Goal: Information Seeking & Learning: Check status

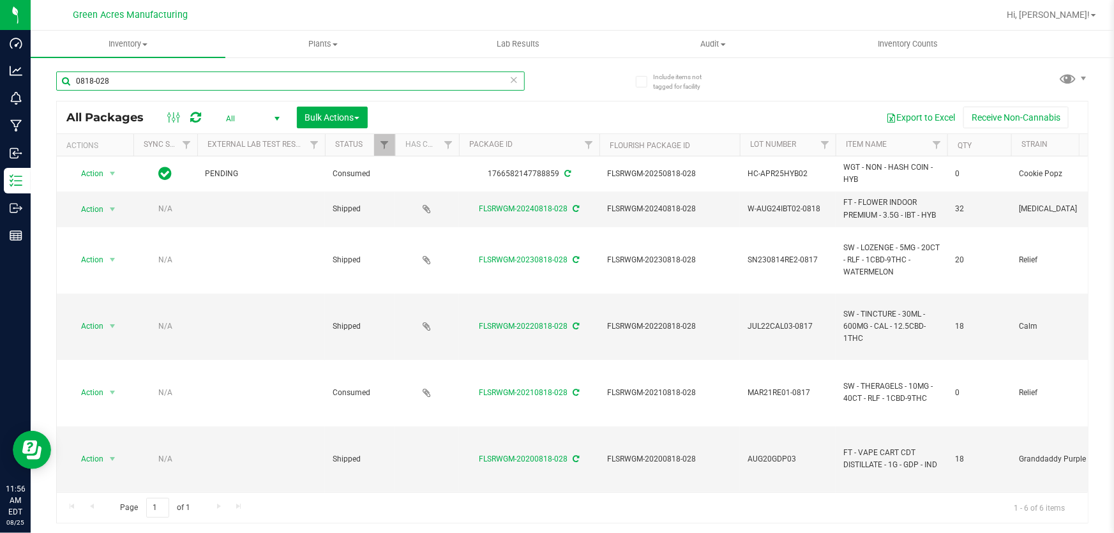
click at [154, 83] on input "0818-028" at bounding box center [290, 81] width 469 height 19
click at [140, 81] on input "0818-028" at bounding box center [290, 81] width 469 height 19
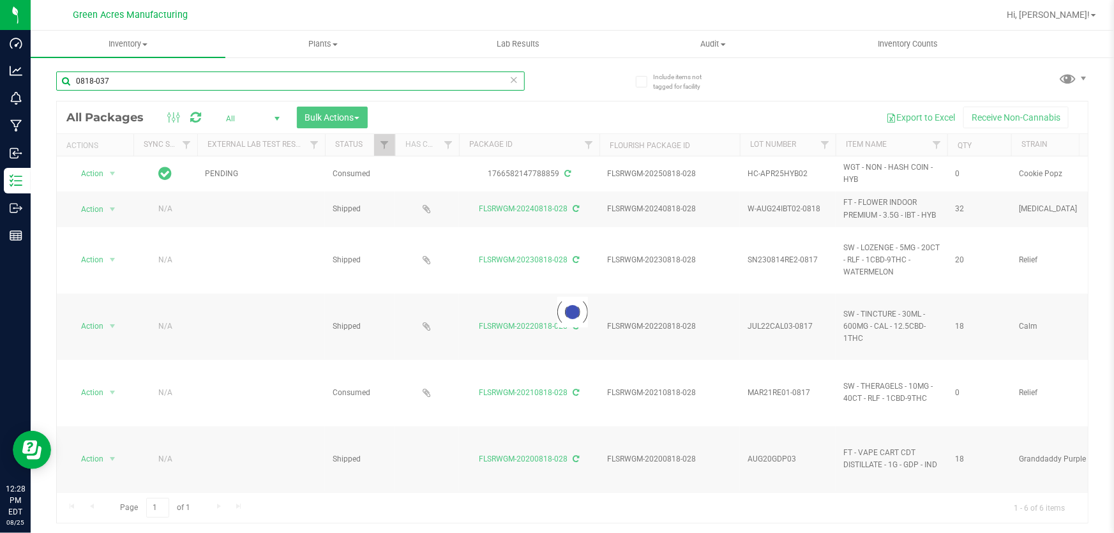
type input "0818-037"
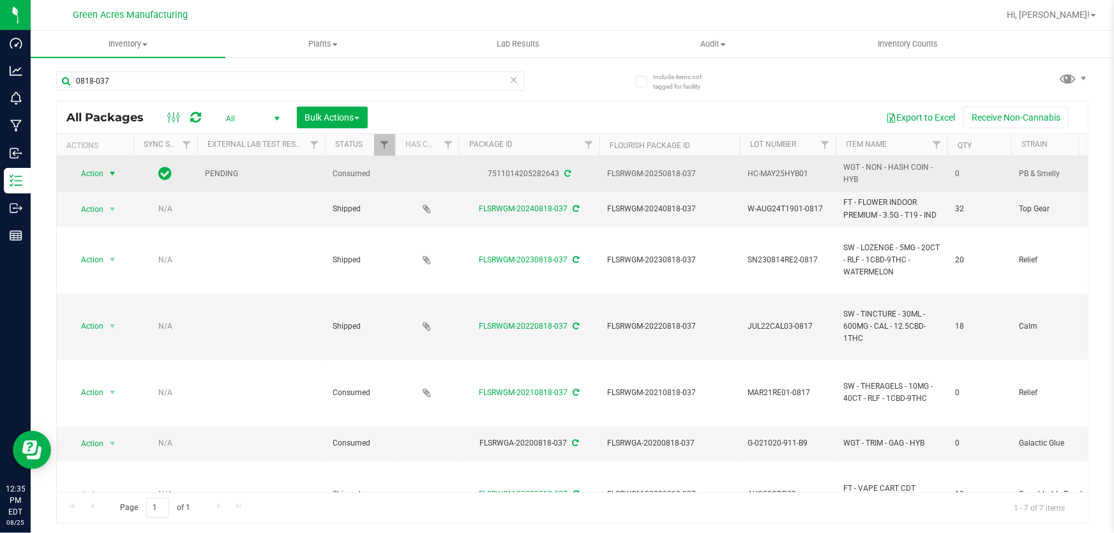
click at [114, 172] on span "select" at bounding box center [112, 174] width 10 height 10
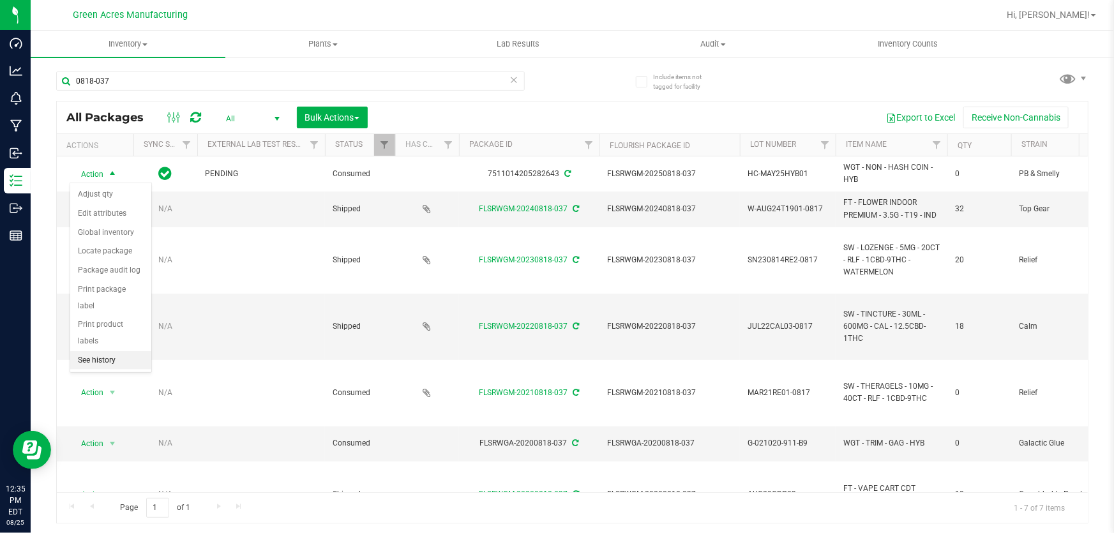
click at [123, 351] on li "See history" at bounding box center [110, 360] width 81 height 19
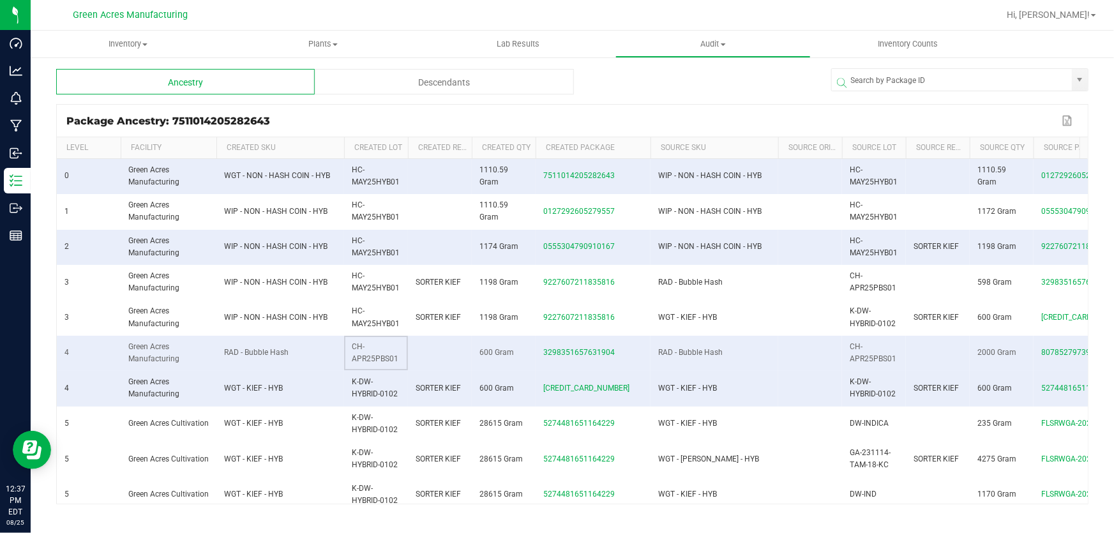
click at [406, 362] on td "CH-APR25PBS01" at bounding box center [376, 353] width 64 height 35
copy span "CH-APR25PBS01"
click at [381, 391] on span "K-DW-HYBRID-0102" at bounding box center [375, 387] width 46 height 21
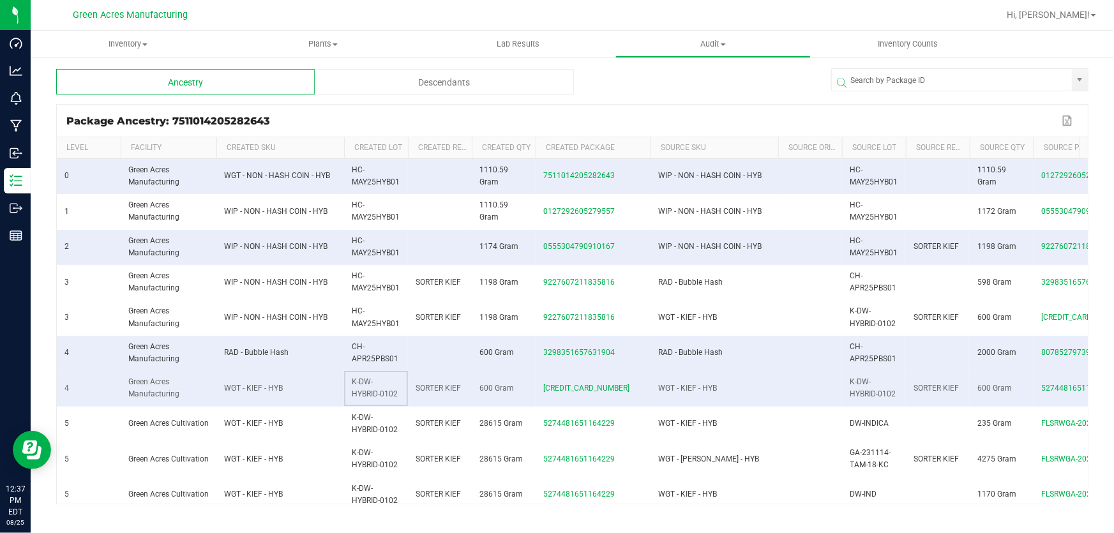
click at [381, 391] on span "K-DW-HYBRID-0102" at bounding box center [375, 387] width 46 height 21
copy span "K-DW-HYBRID-0102"
